Goal: Task Accomplishment & Management: Manage account settings

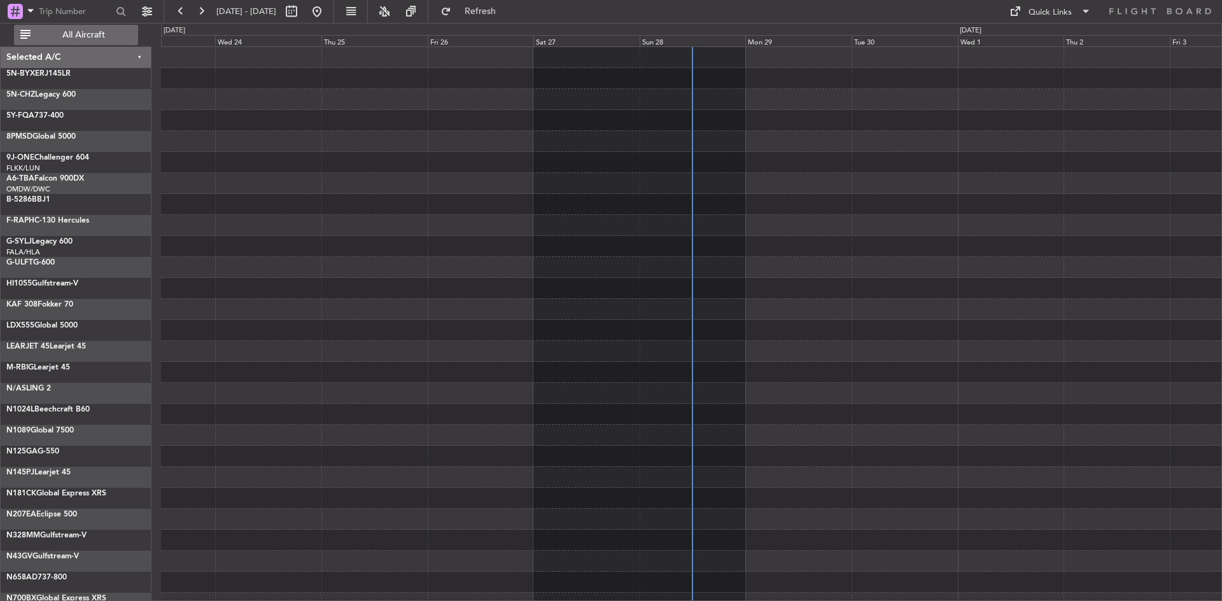
click at [122, 26] on button "All Aircraft" at bounding box center [76, 35] width 124 height 20
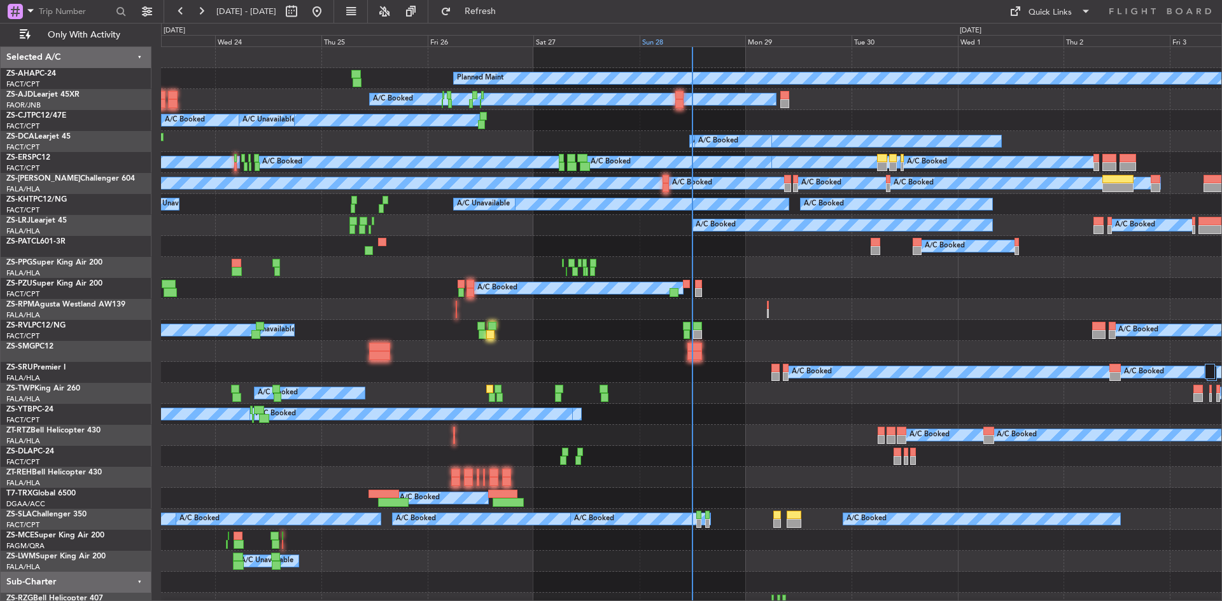
click at [657, 41] on div "Sun 28" at bounding box center [692, 40] width 106 height 11
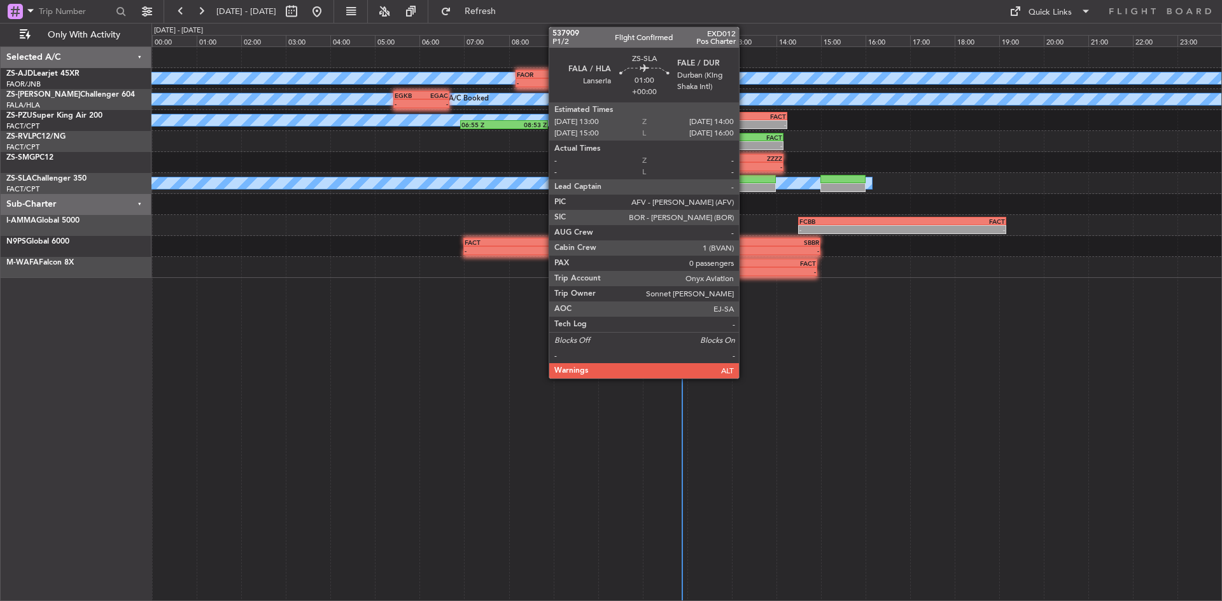
click at [738, 185] on div at bounding box center [753, 187] width 45 height 9
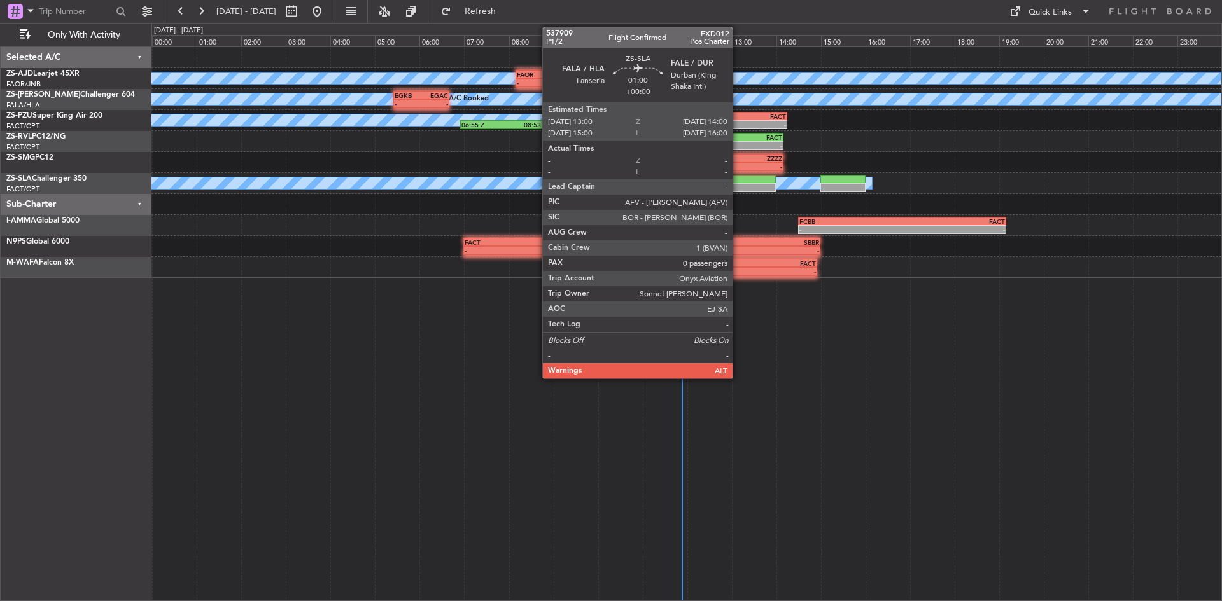
click at [738, 185] on div at bounding box center [753, 187] width 45 height 9
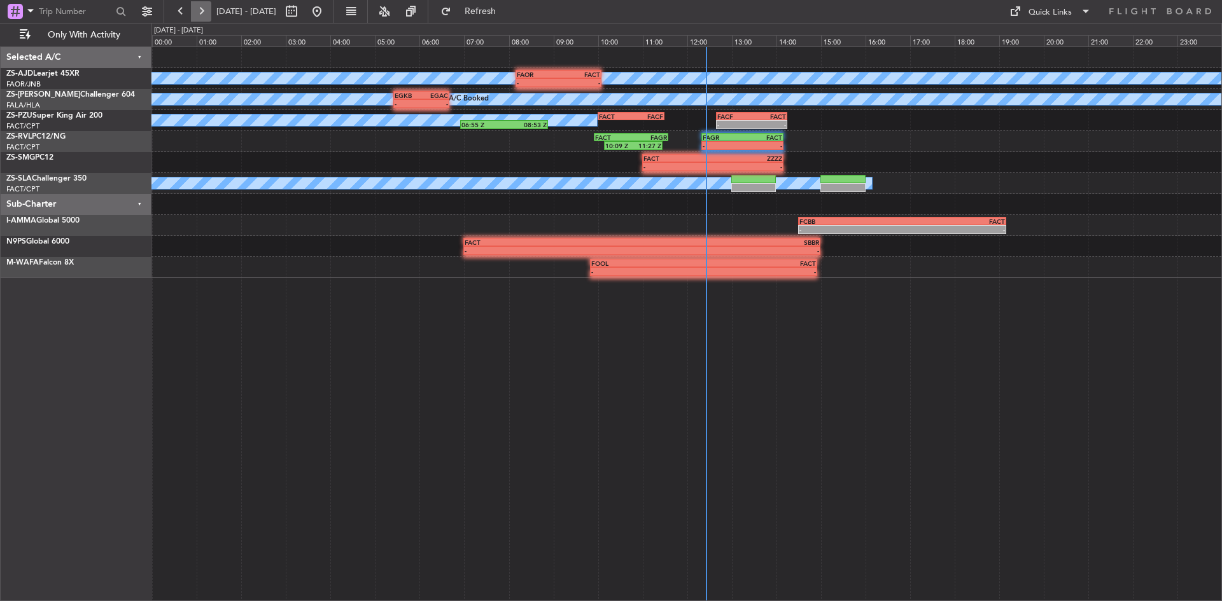
click at [201, 8] on button at bounding box center [201, 11] width 20 height 20
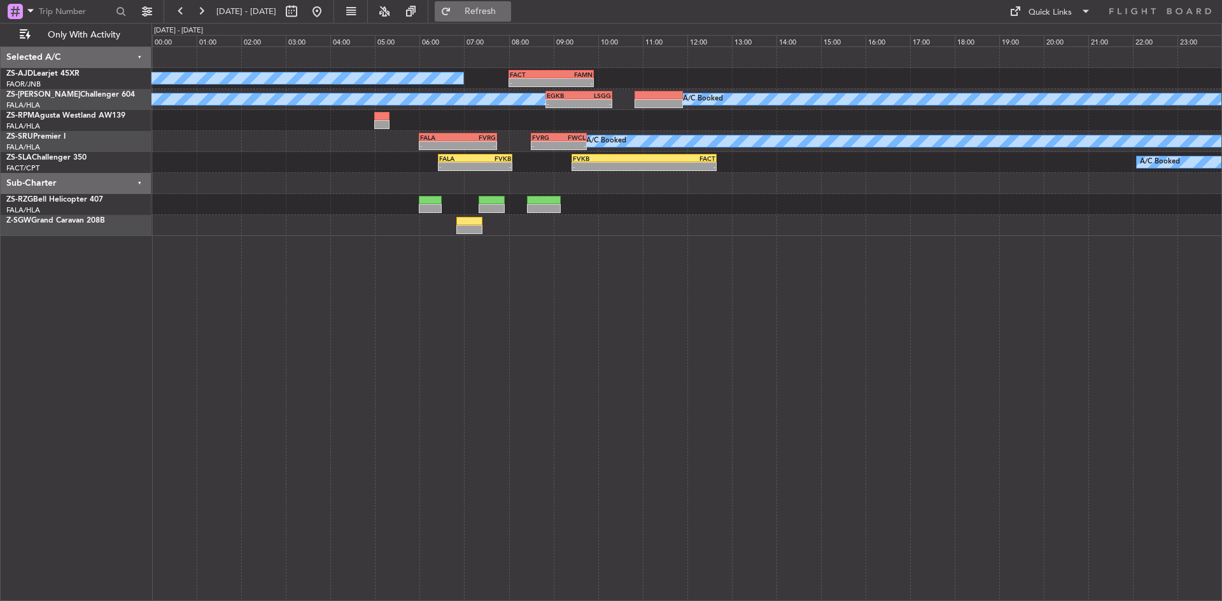
click at [501, 18] on button "Refresh" at bounding box center [473, 11] width 76 height 20
click at [267, 182] on div at bounding box center [686, 183] width 1070 height 21
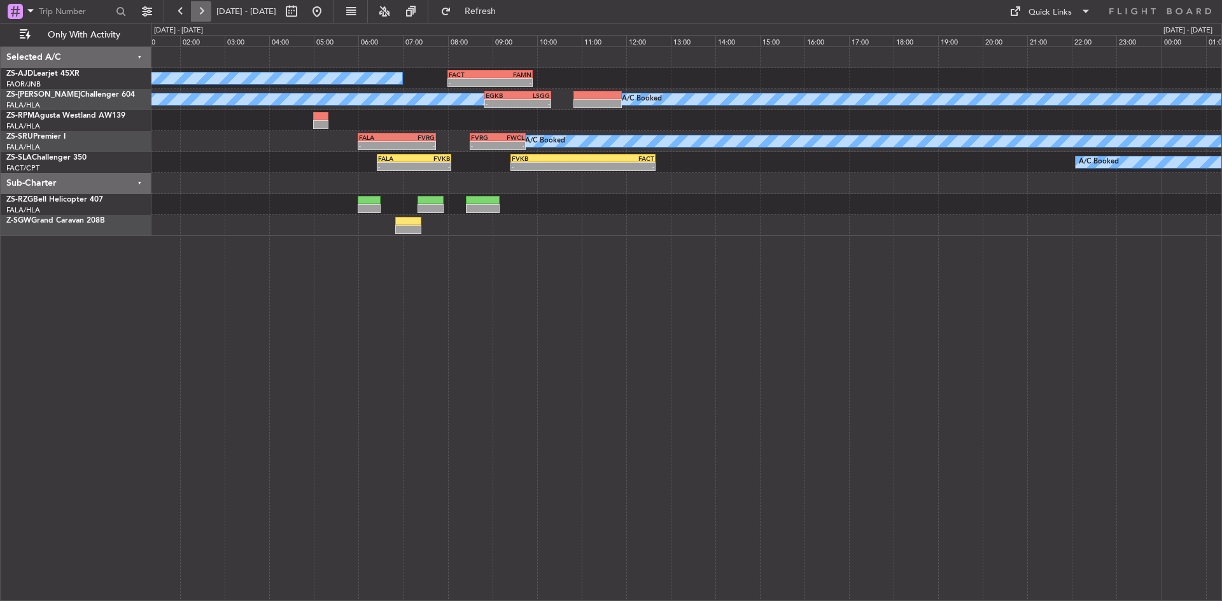
click at [194, 12] on button at bounding box center [201, 11] width 20 height 20
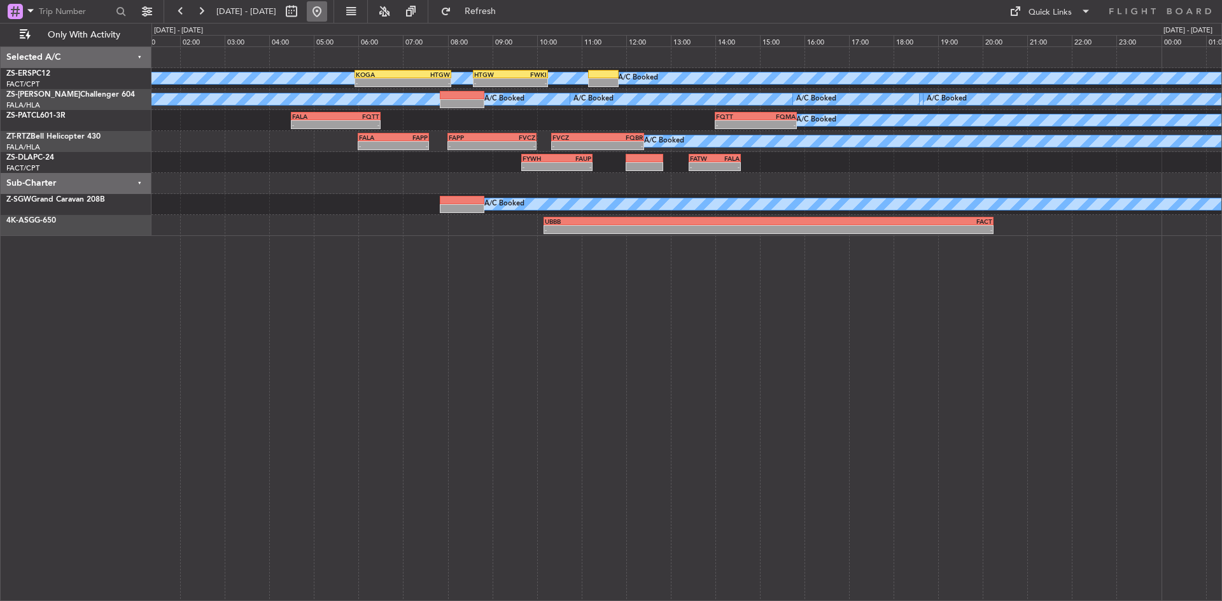
click at [327, 4] on button at bounding box center [317, 11] width 20 height 20
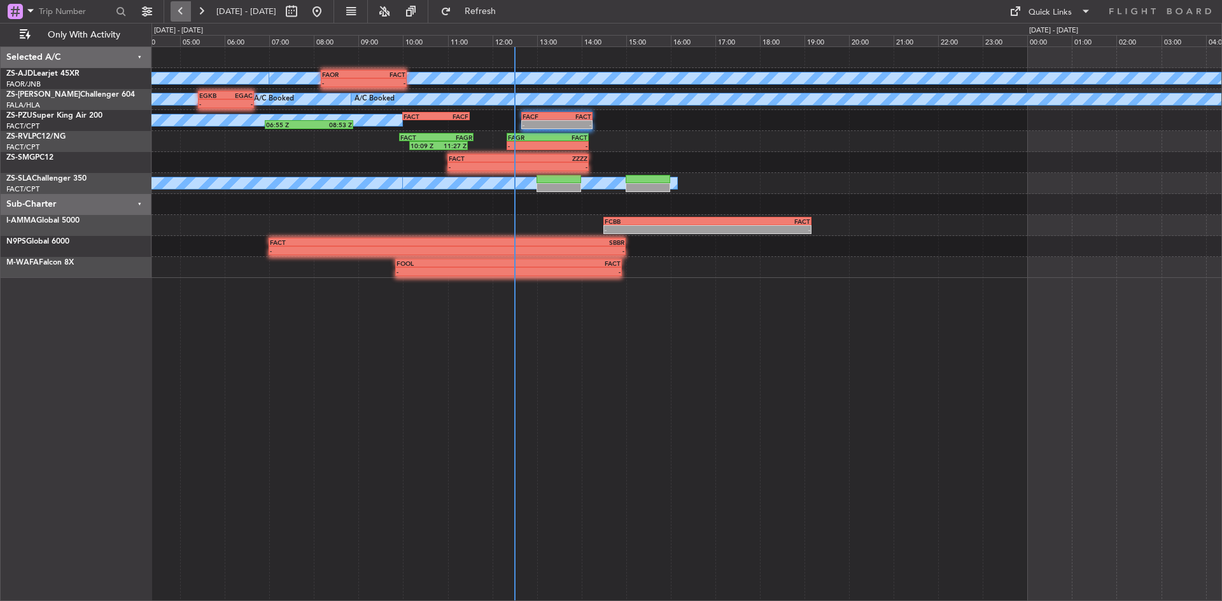
click at [180, 3] on button at bounding box center [181, 11] width 20 height 20
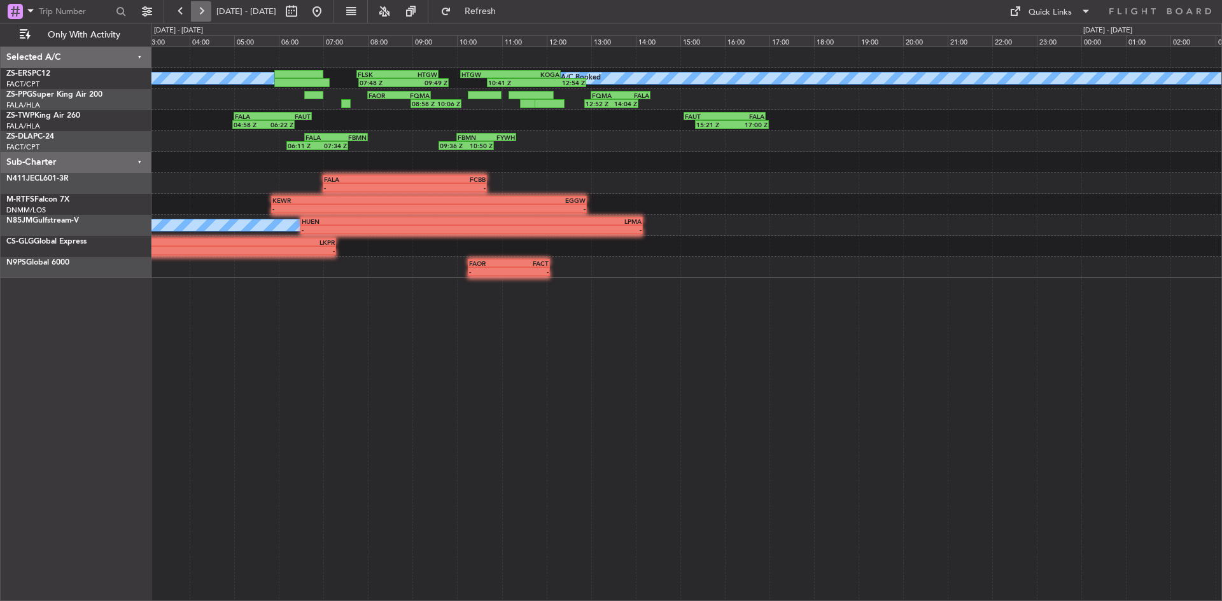
click at [204, 10] on button at bounding box center [201, 11] width 20 height 20
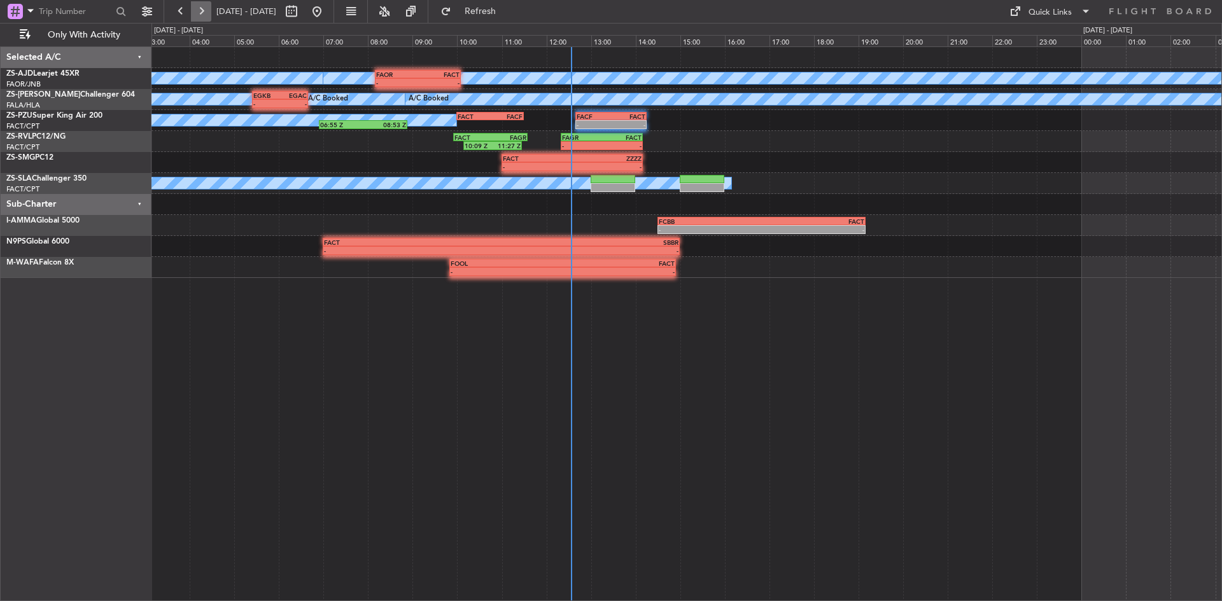
click at [198, 6] on button at bounding box center [201, 11] width 20 height 20
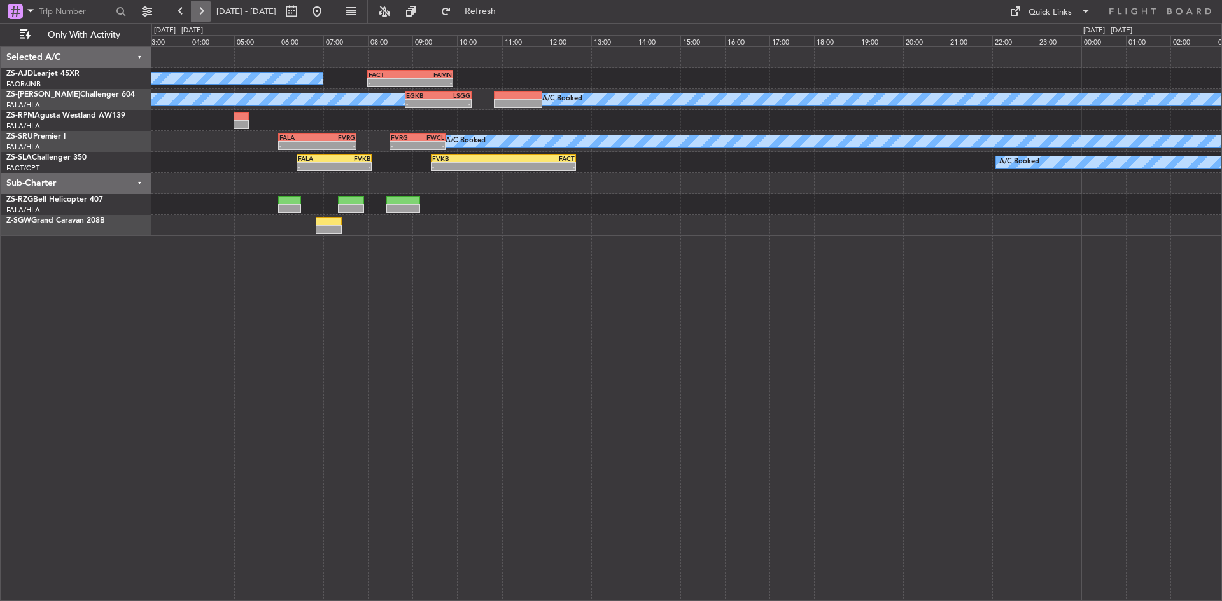
click at [379, 456] on div "A/C Booked - - FACT 08:00 Z FAMN 09:55 Z A/C Booked A/C Booked A/C Booked A/C B…" at bounding box center [686, 323] width 1070 height 555
click at [327, 8] on button at bounding box center [317, 11] width 20 height 20
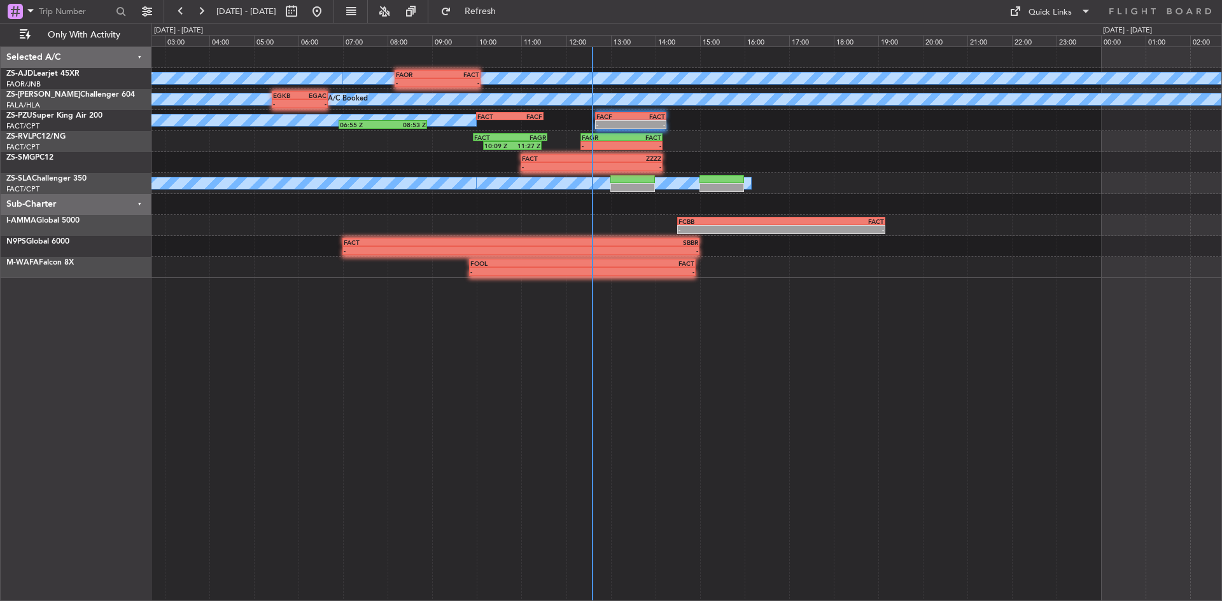
click at [391, 349] on div "A/C Booked FAOR 08:10 Z FACT 10:05 Z - - A/C Booked - - FACT 08:00 Z FAMN 09:55…" at bounding box center [686, 323] width 1070 height 555
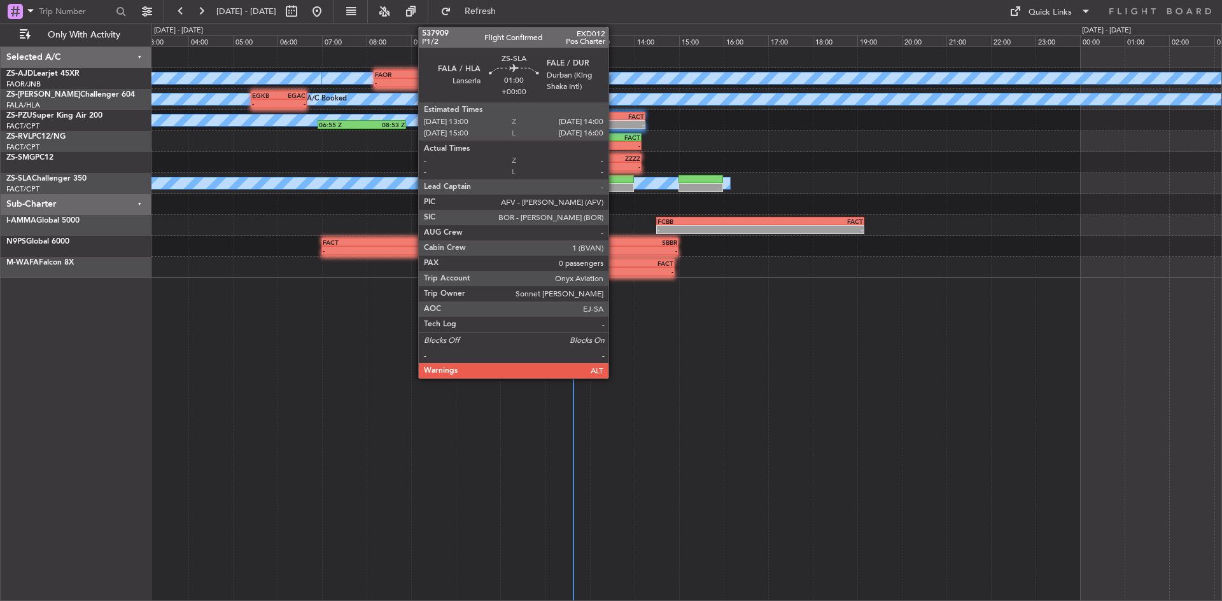
click at [614, 189] on div at bounding box center [611, 187] width 45 height 9
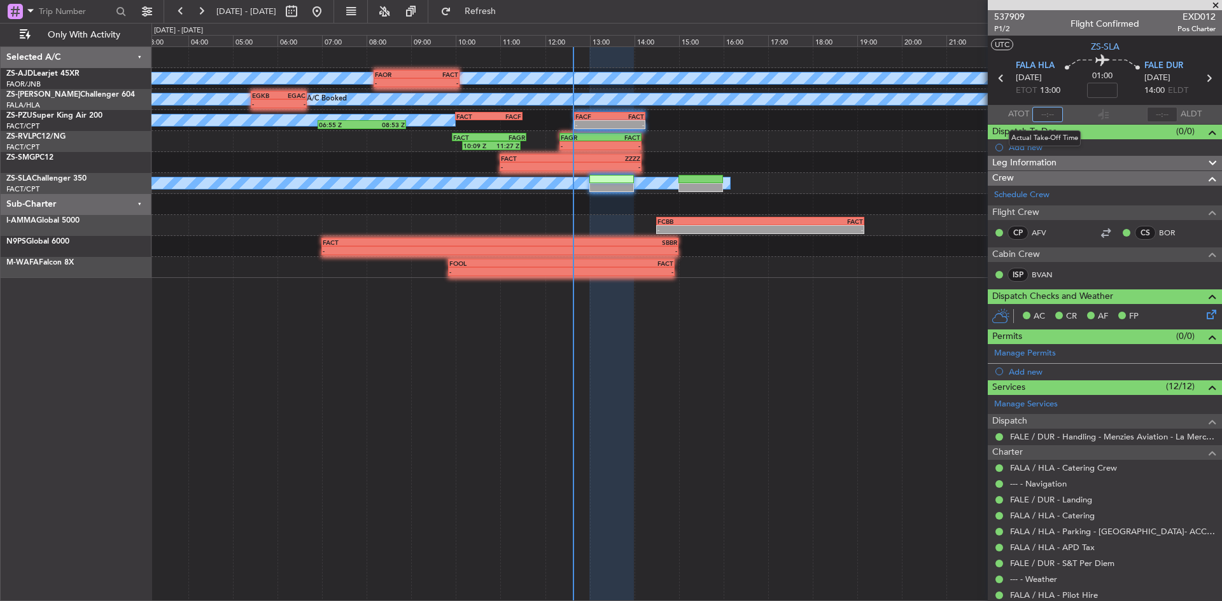
click at [1047, 116] on input "text" at bounding box center [1047, 114] width 31 height 15
type input "12:37"
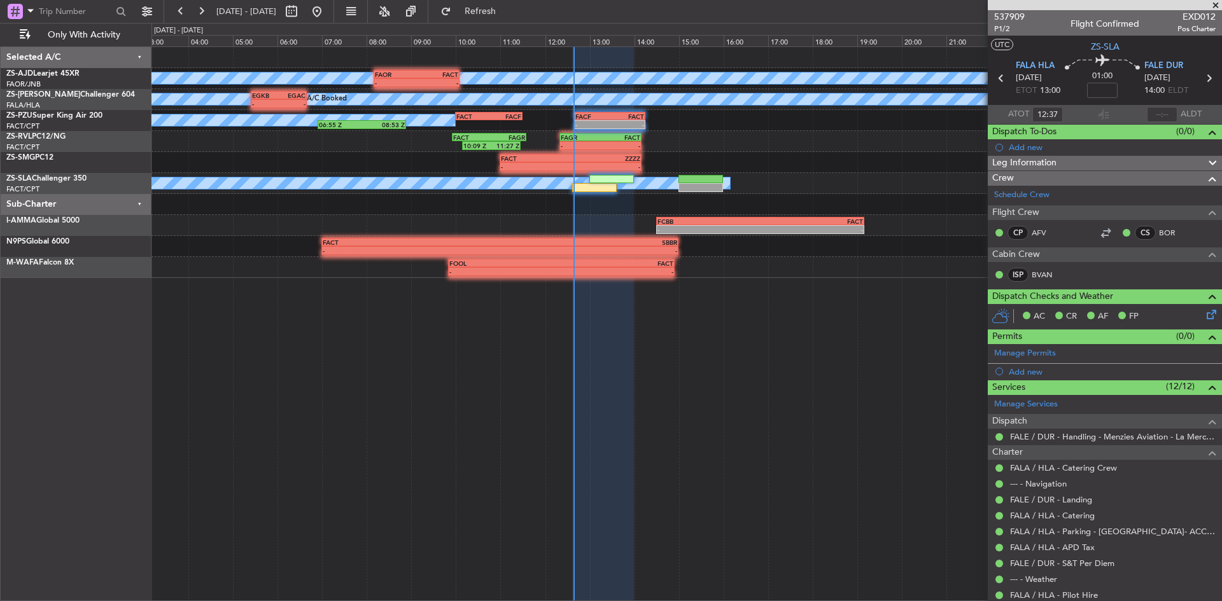
click at [1214, 6] on span at bounding box center [1215, 5] width 13 height 11
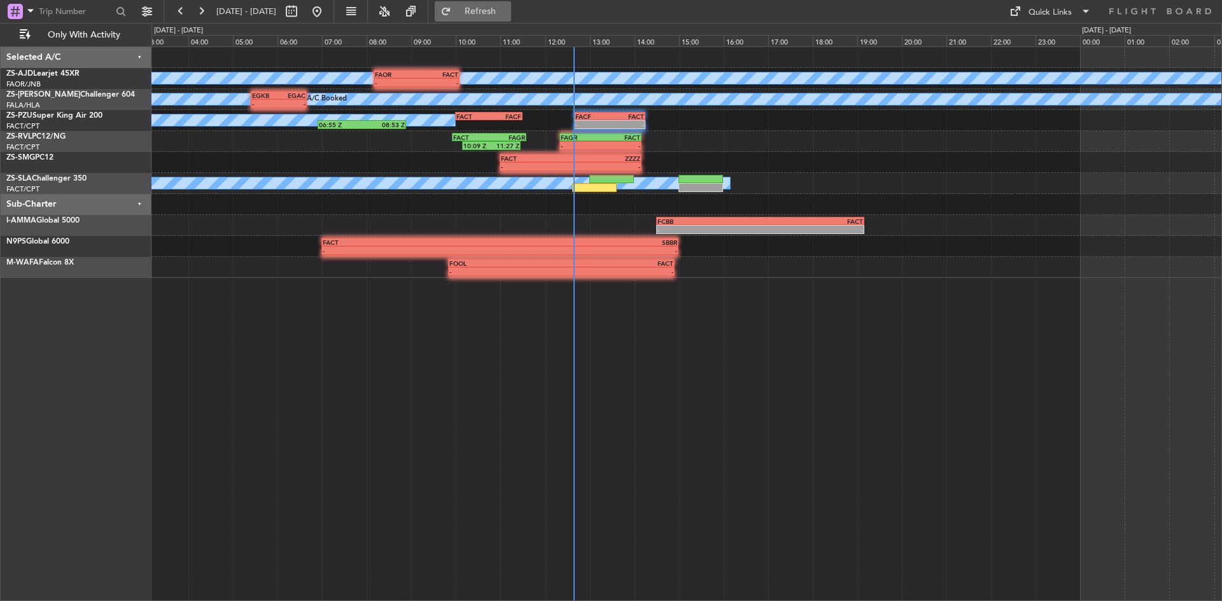
click at [507, 10] on span "Refresh" at bounding box center [480, 11] width 53 height 9
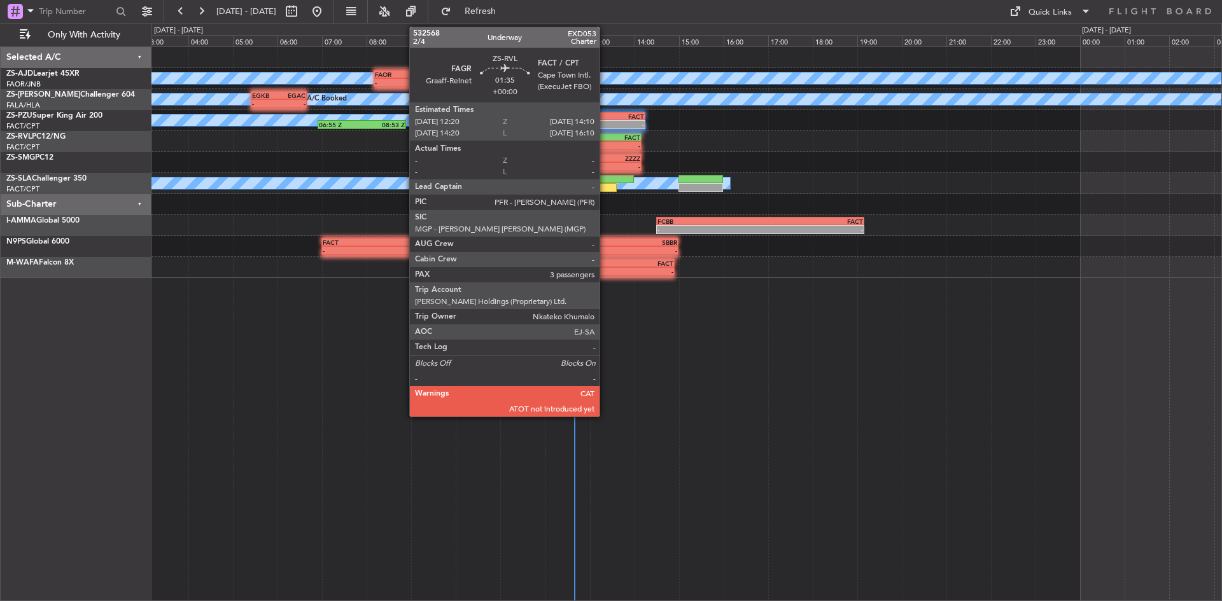
click at [605, 143] on div "-" at bounding box center [619, 146] width 39 height 8
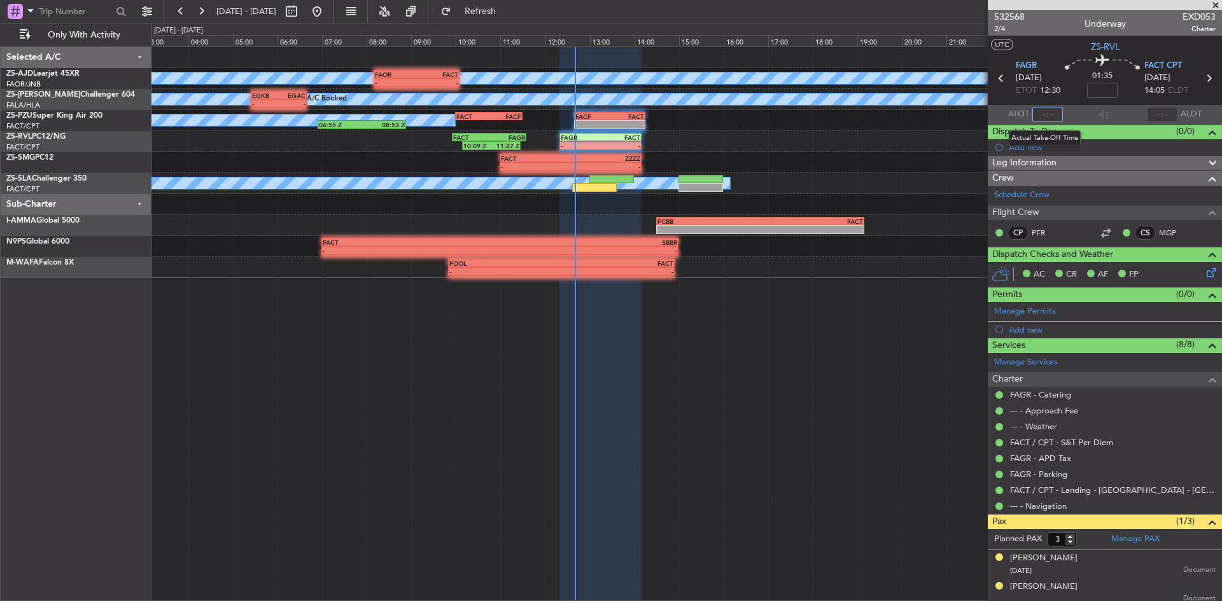
click at [1040, 114] on input "text" at bounding box center [1047, 114] width 31 height 15
type input "12:20"
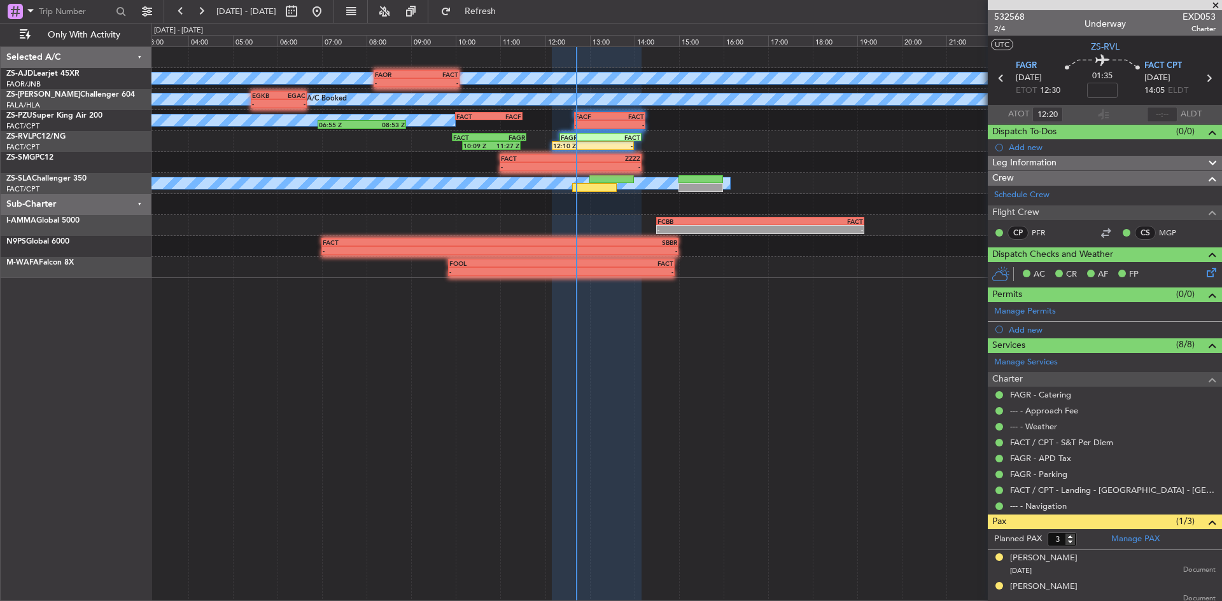
click at [1216, 4] on span at bounding box center [1215, 5] width 13 height 11
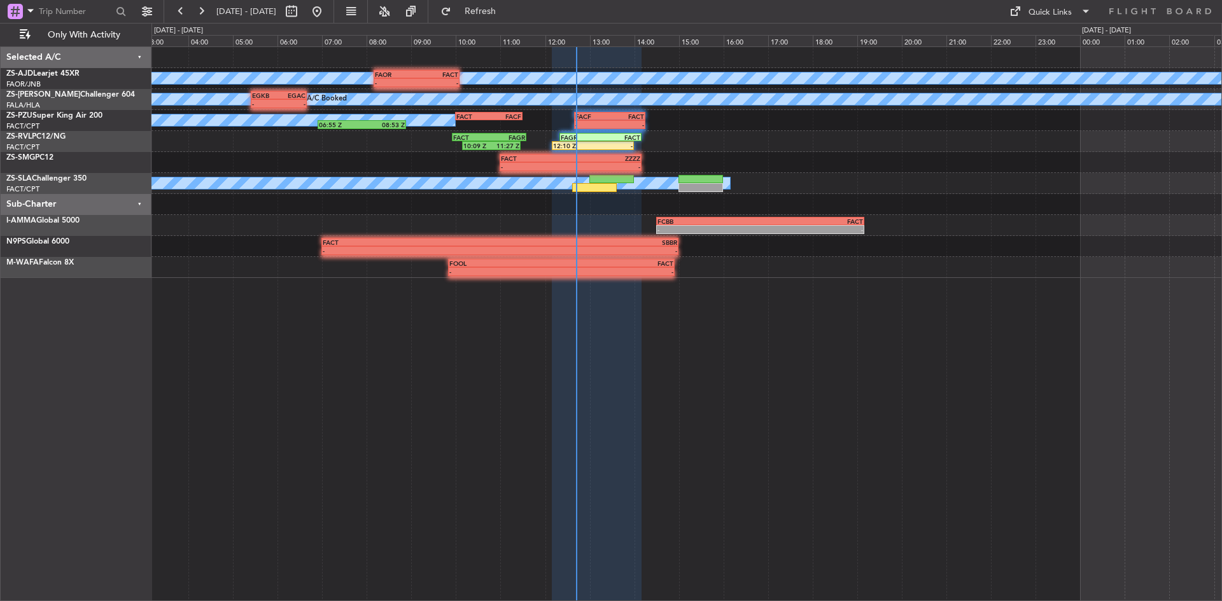
type input "0"
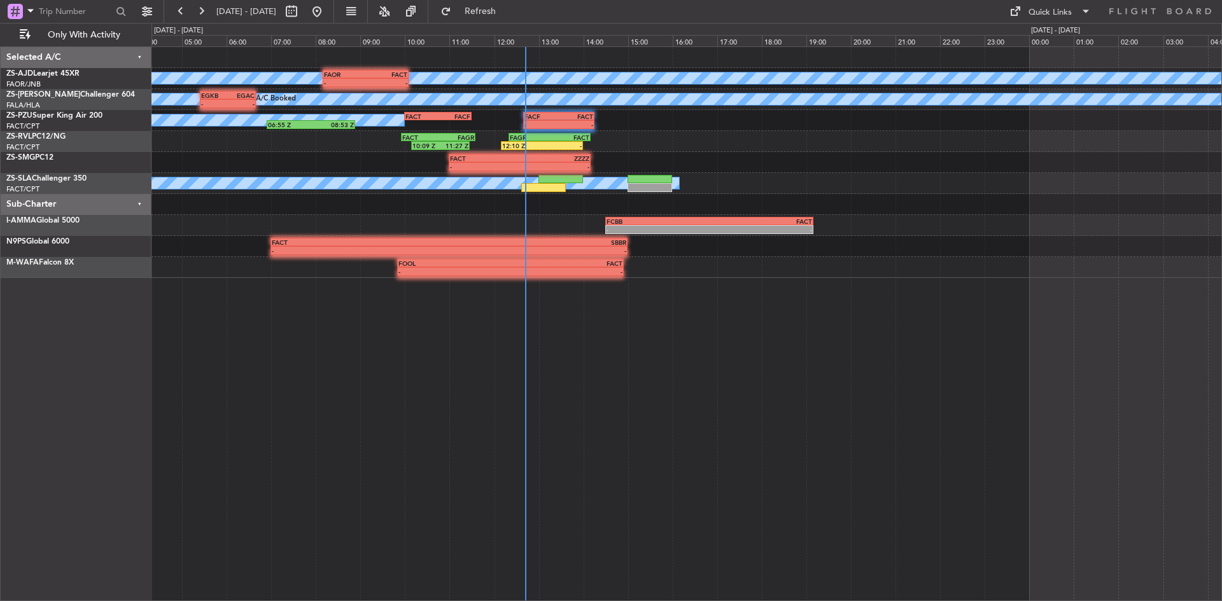
click at [602, 371] on div "A/C Booked A/C Booked - - FAOR 08:10 Z FACT 10:05 Z - - FACT 08:00 Z FAMN 09:55…" at bounding box center [686, 323] width 1070 height 555
